Goal: Navigation & Orientation: Find specific page/section

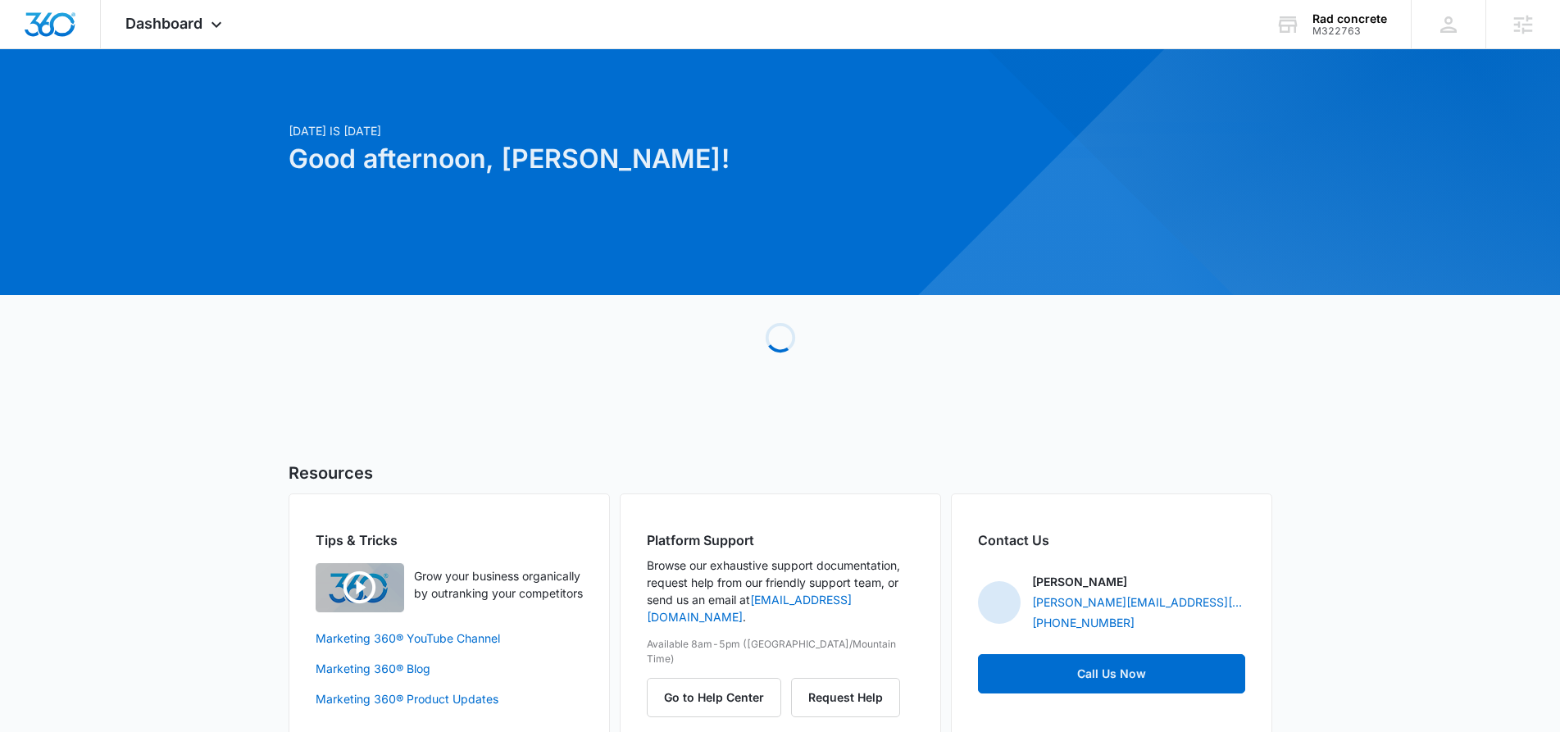
scroll to position [3, 0]
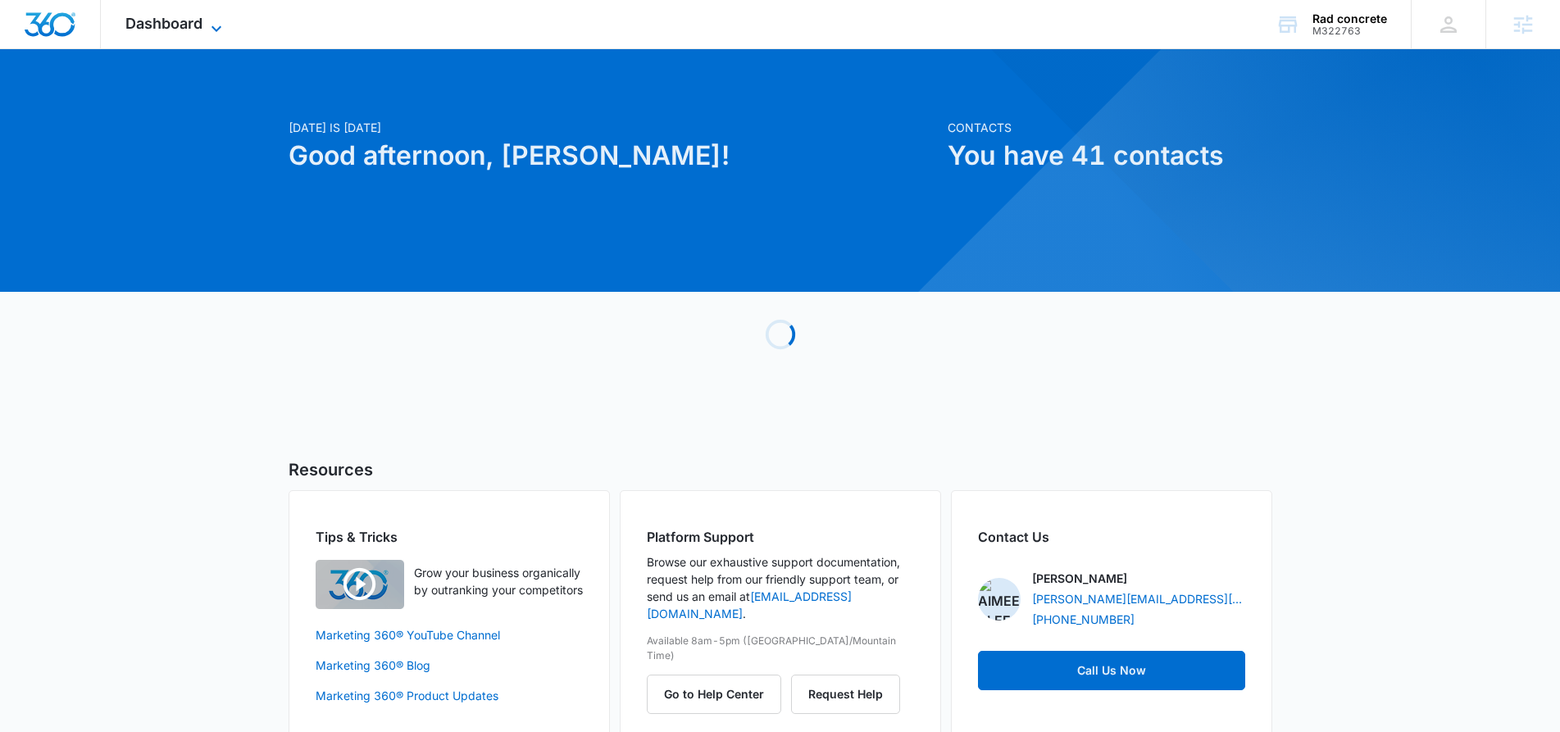
click at [209, 28] on icon at bounding box center [217, 29] width 20 height 20
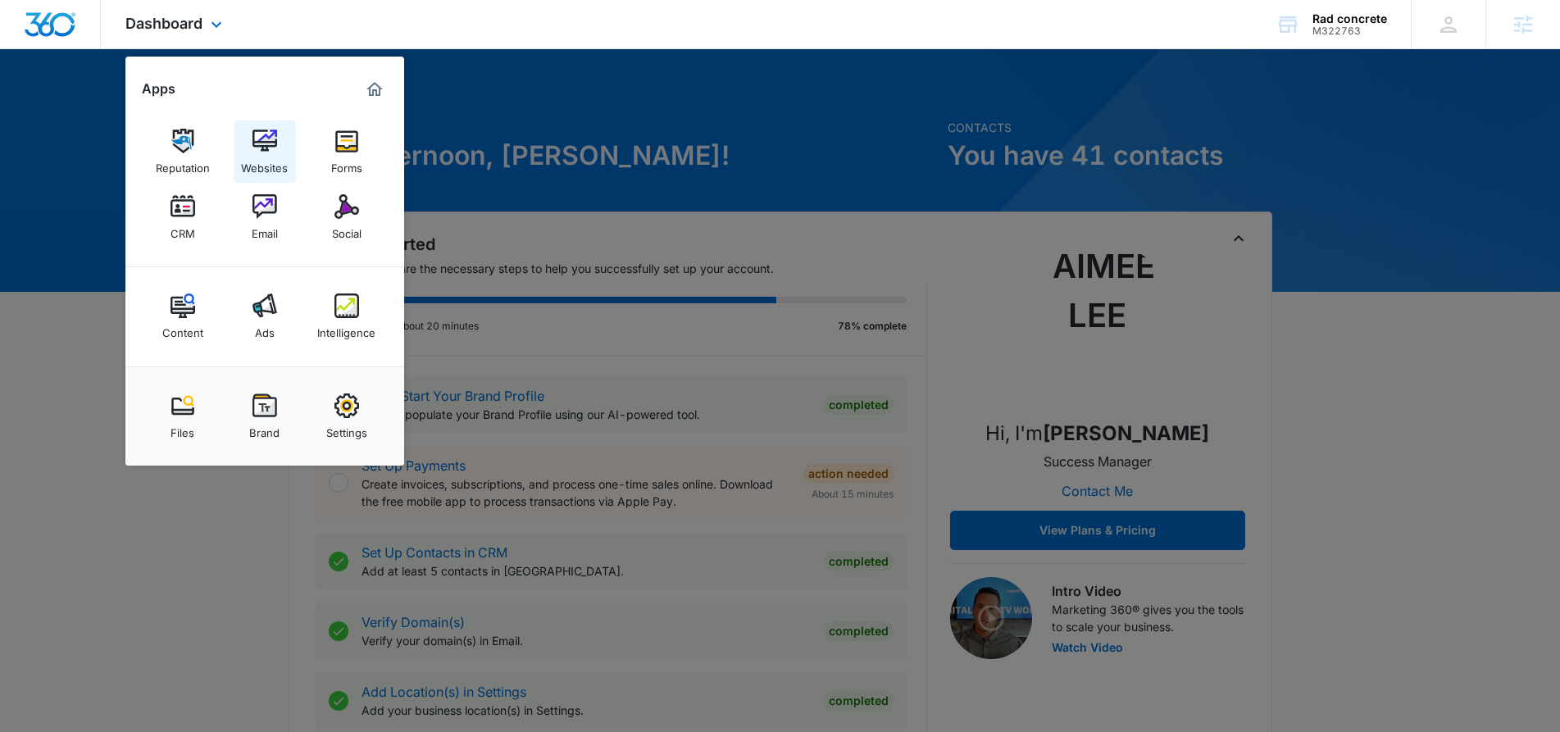
click at [258, 145] on img at bounding box center [265, 141] width 25 height 25
